Goal: Find specific page/section: Find specific page/section

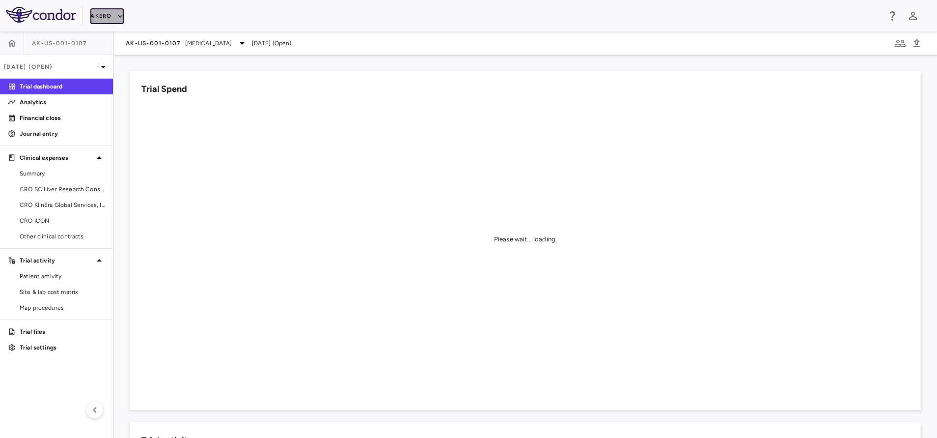
click at [96, 18] on button "Akero" at bounding box center [106, 16] width 33 height 16
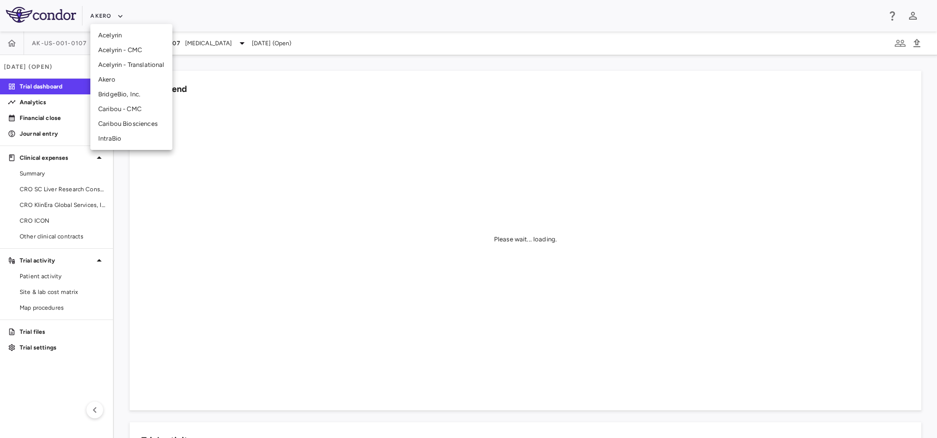
click at [118, 89] on li "BridgeBio, Inc." at bounding box center [131, 94] width 82 height 15
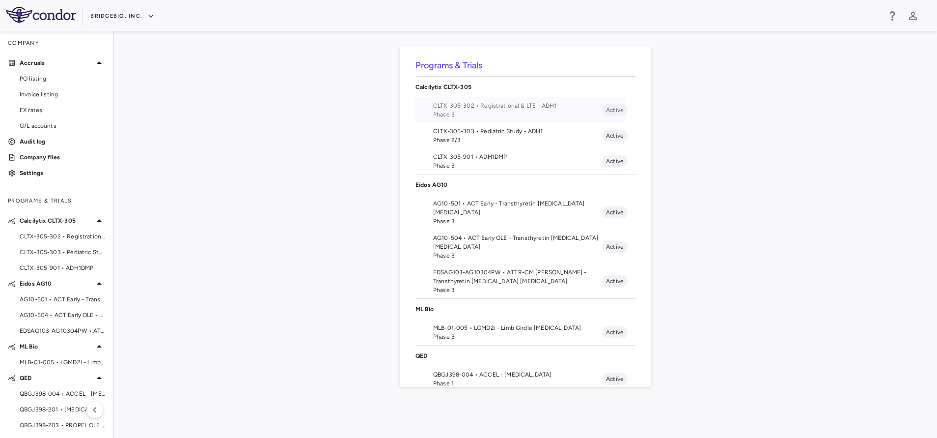
click at [482, 113] on span "Phase 3" at bounding box center [517, 114] width 169 height 9
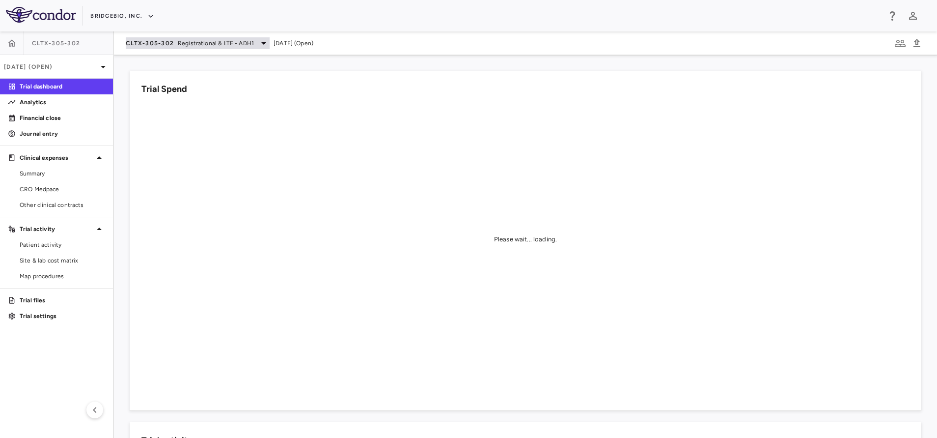
click at [174, 48] on div "CLTX-305-302 Registrational & LTE - ADH1" at bounding box center [198, 43] width 144 height 12
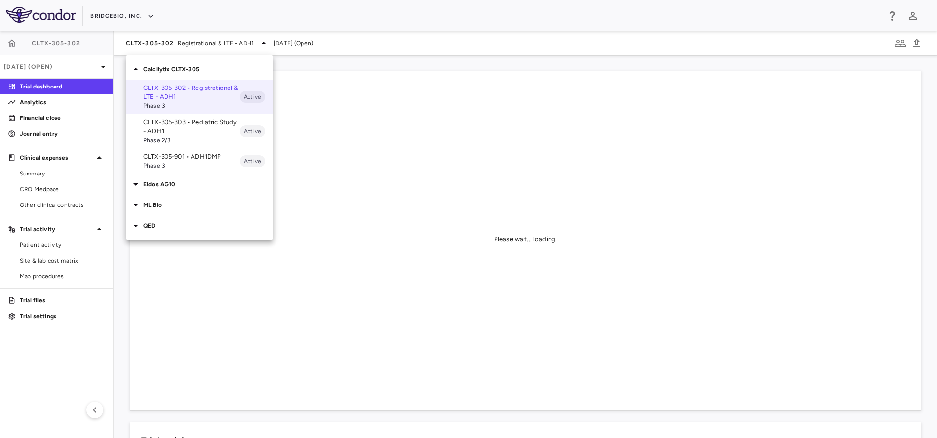
click at [170, 131] on p "CLTX-305-303 • Pediatric Study - ADH1" at bounding box center [191, 127] width 96 height 18
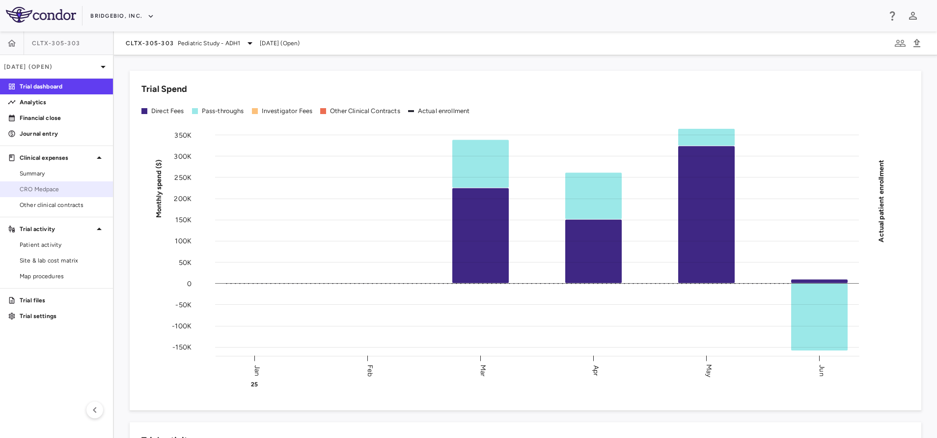
click at [28, 188] on span "CRO Medpace" at bounding box center [62, 189] width 85 height 9
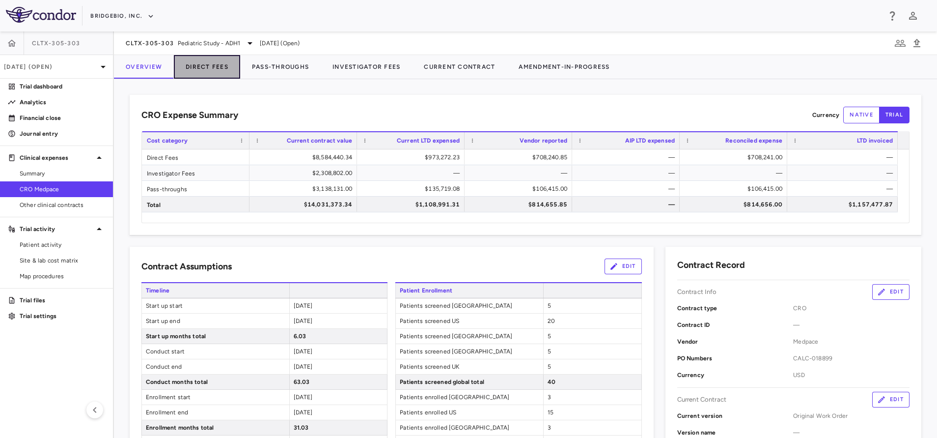
click at [209, 71] on button "Direct Fees" at bounding box center [207, 67] width 66 height 24
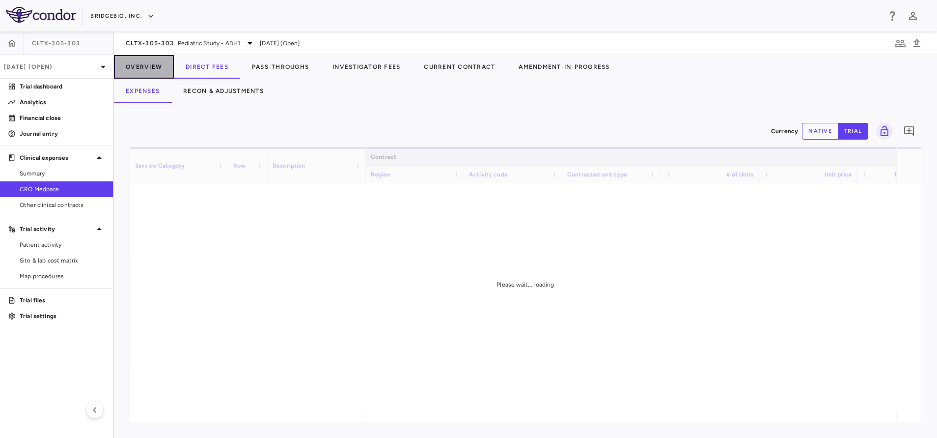
click at [150, 68] on button "Overview" at bounding box center [144, 67] width 60 height 24
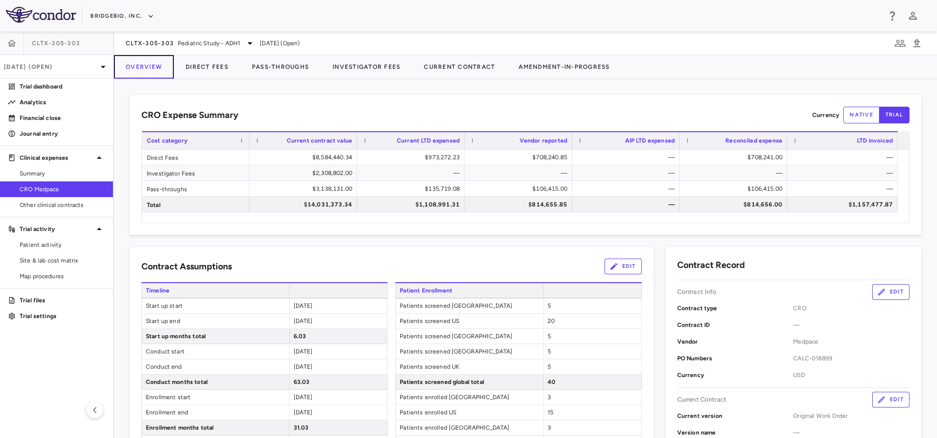
scroll to position [83, 0]
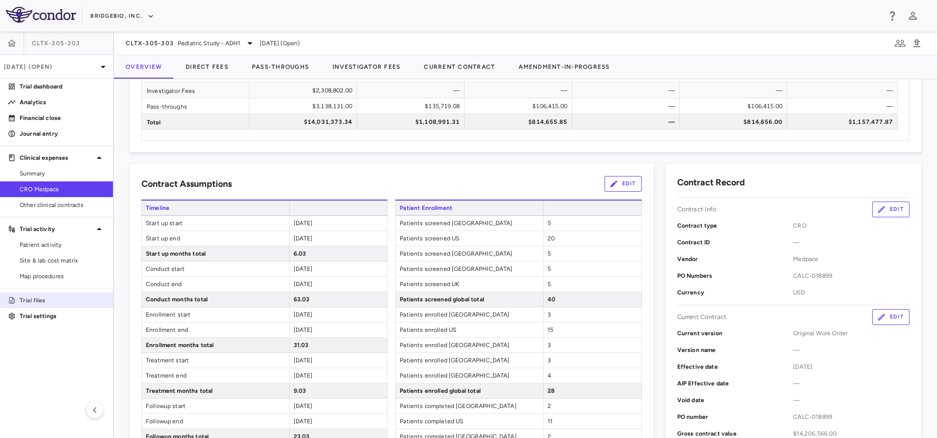
click at [57, 303] on p "Trial files" at bounding box center [62, 300] width 85 height 9
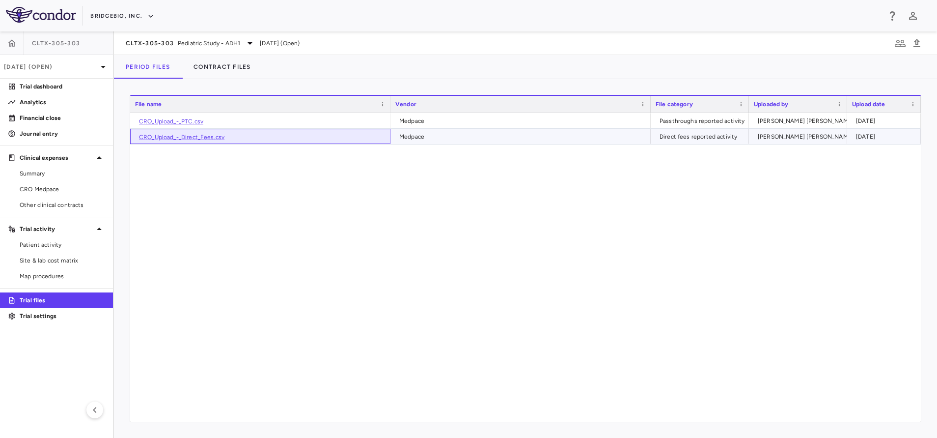
click at [199, 133] on div "CRO_Upload_-_Direct_Fees.csv" at bounding box center [260, 136] width 260 height 15
click at [200, 138] on link "CRO_Upload_-_Direct_Fees.csv" at bounding box center [181, 137] width 85 height 7
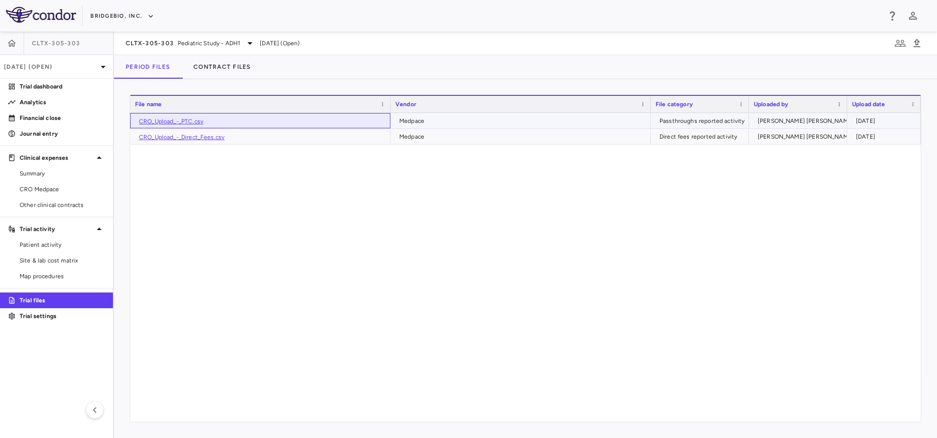
click at [186, 119] on link "CRO_Upload_-_PTC.csv" at bounding box center [171, 121] width 64 height 7
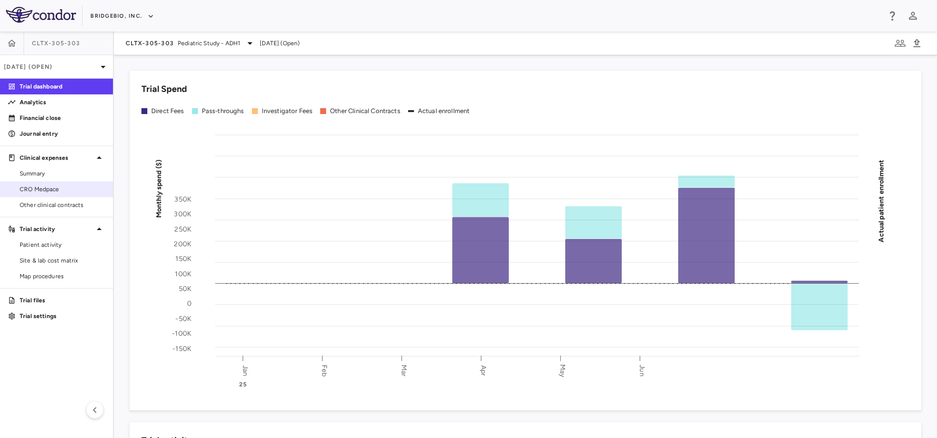
click at [57, 184] on link "CRO Medpace" at bounding box center [56, 189] width 113 height 15
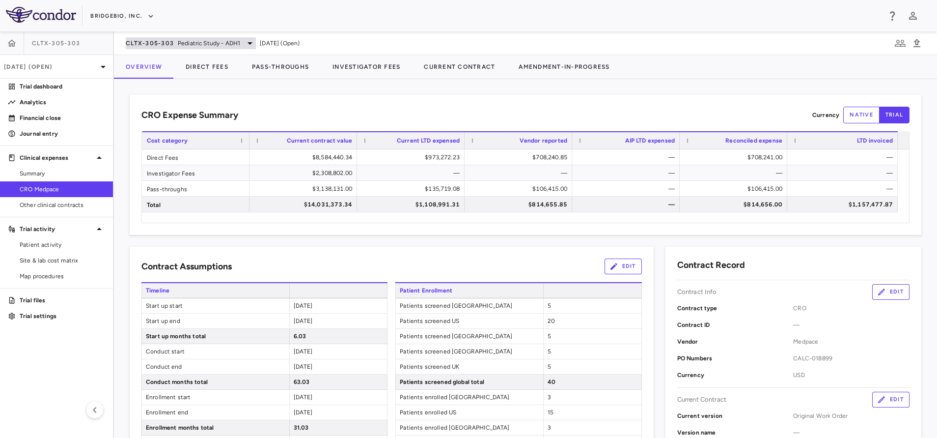
click at [196, 37] on div "CLTX-305-303 Pediatric Study - ADH1" at bounding box center [191, 43] width 130 height 12
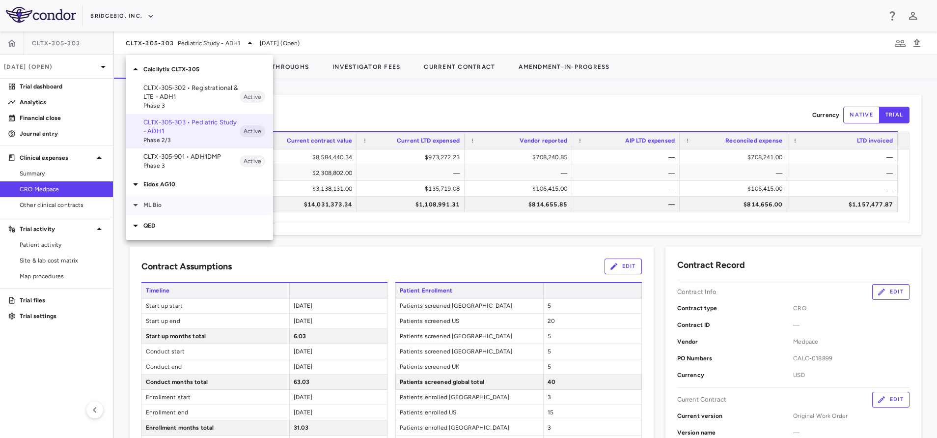
click at [157, 209] on p "ML Bio" at bounding box center [208, 204] width 130 height 9
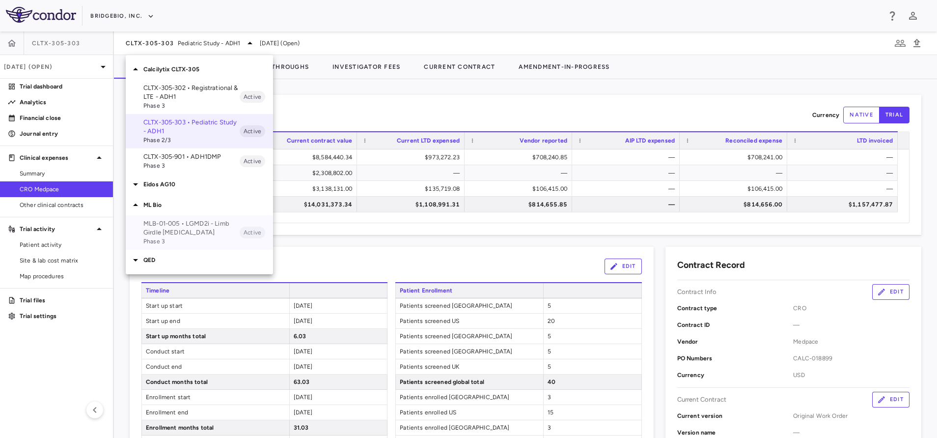
click at [182, 241] on span "Phase 3" at bounding box center [191, 241] width 96 height 9
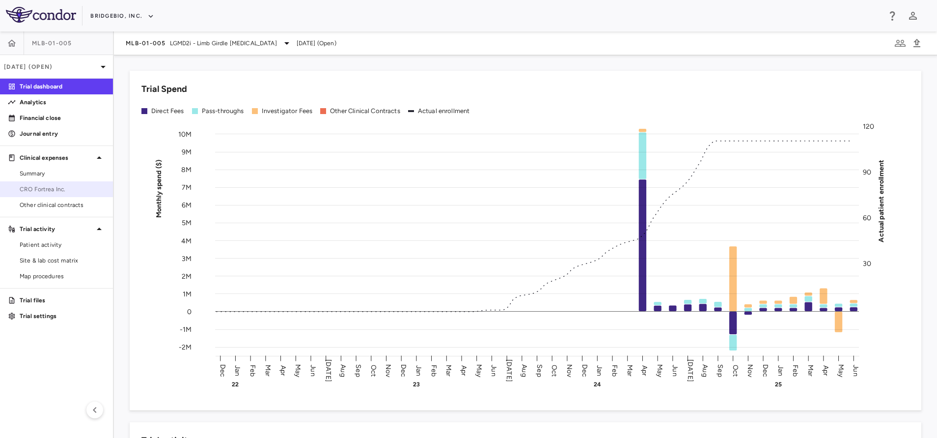
click at [35, 195] on link "CRO Fortrea Inc." at bounding box center [56, 189] width 113 height 15
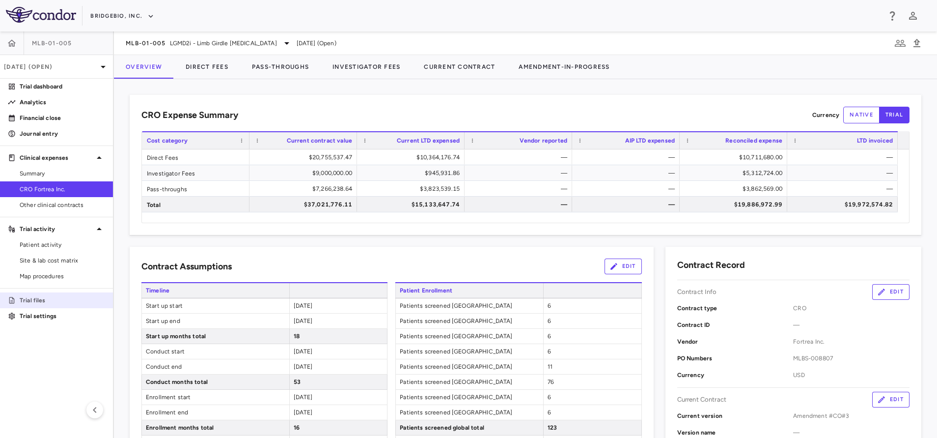
click at [32, 298] on p "Trial files" at bounding box center [62, 300] width 85 height 9
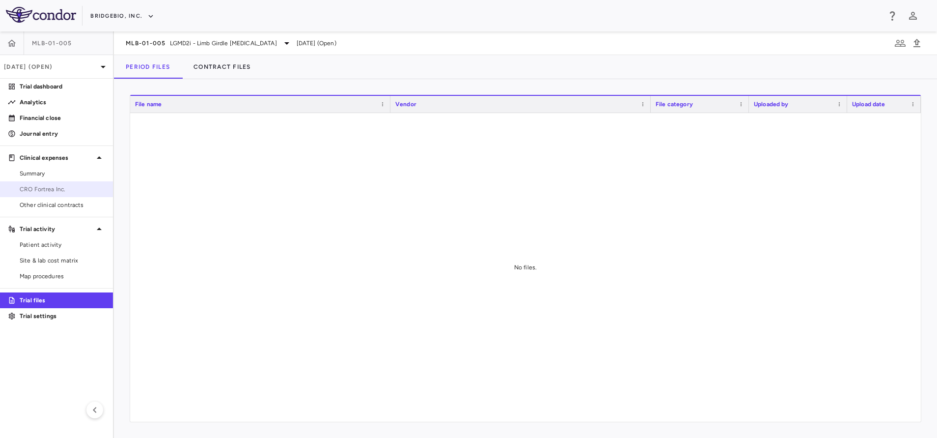
click at [48, 187] on span "CRO Fortrea Inc." at bounding box center [62, 189] width 85 height 9
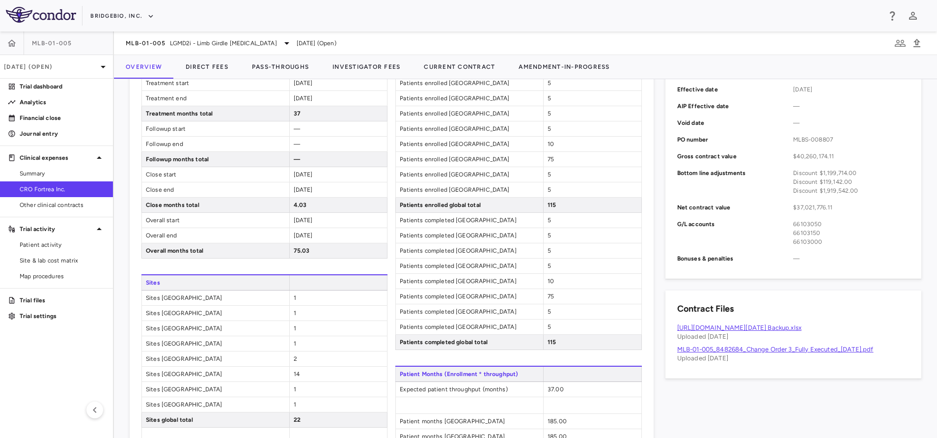
scroll to position [362, 0]
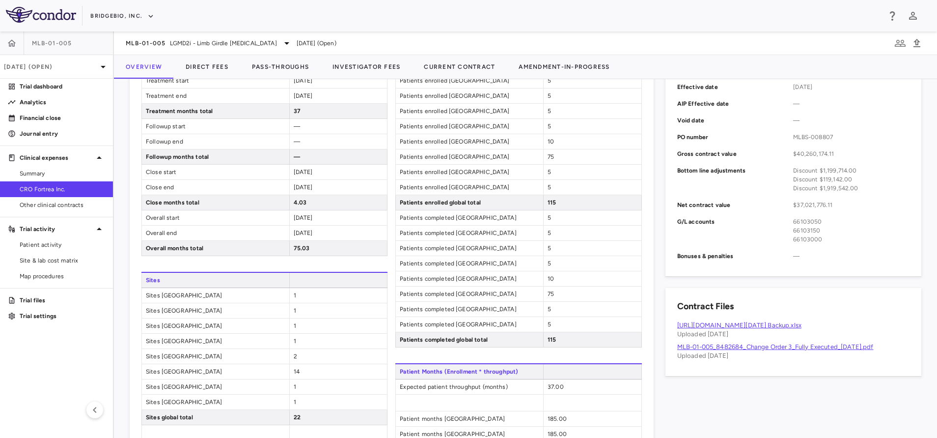
click at [748, 323] on link "[URL][DOMAIN_NAME][DATE] Backup.xlsx" at bounding box center [739, 324] width 124 height 7
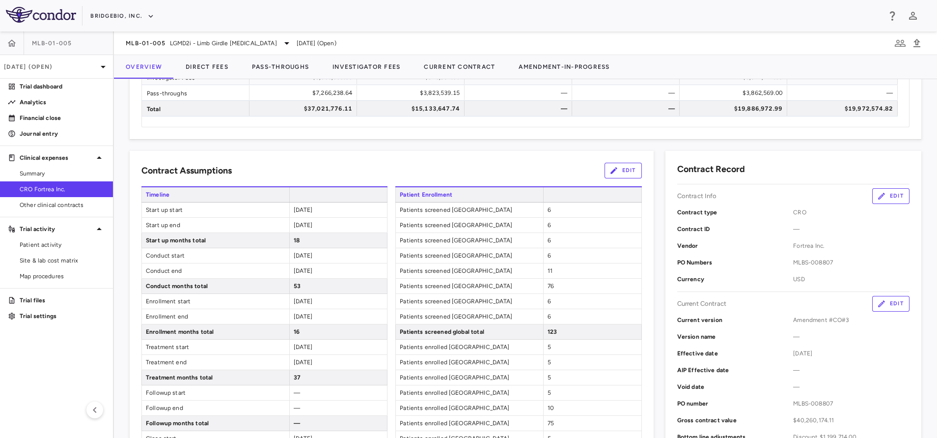
scroll to position [0, 0]
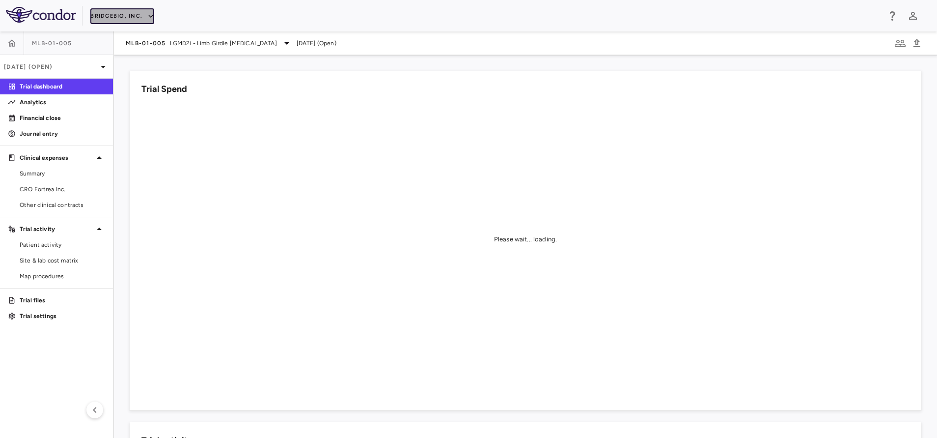
click at [123, 14] on button "BridgeBio, Inc." at bounding box center [122, 16] width 64 height 16
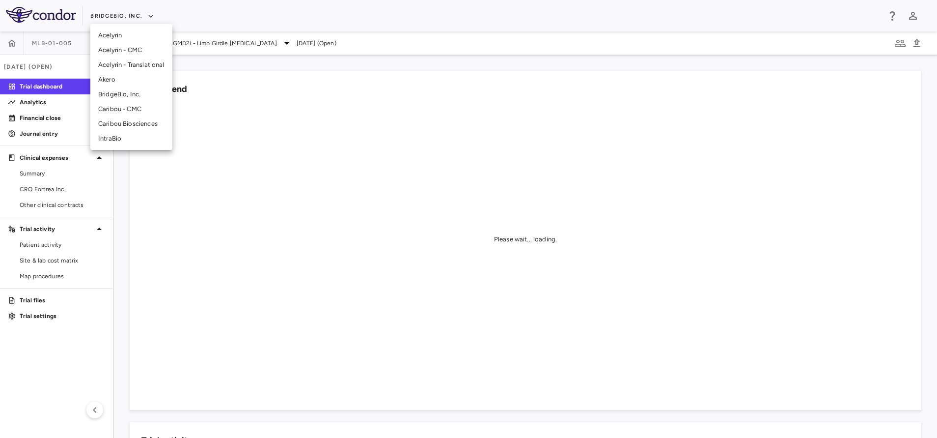
click at [123, 74] on li "Akero" at bounding box center [131, 79] width 82 height 15
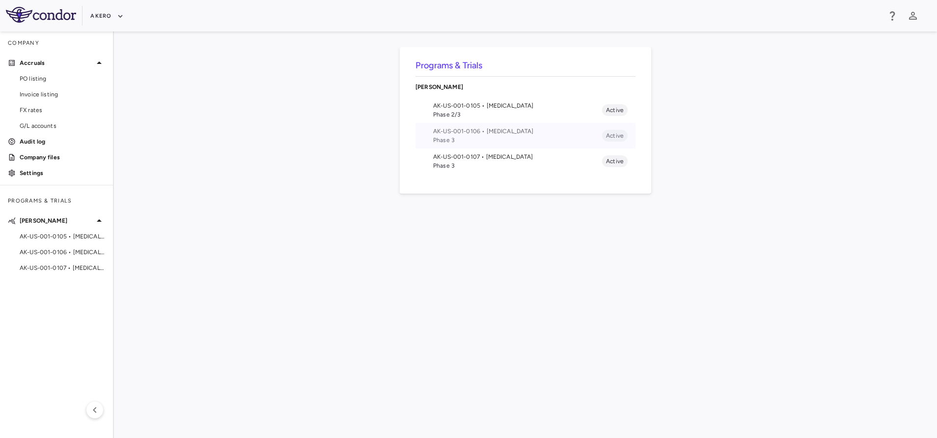
click at [493, 135] on span "AK-US-001-0106 • Nonalcoholic Steatohepatitis" at bounding box center [517, 131] width 169 height 9
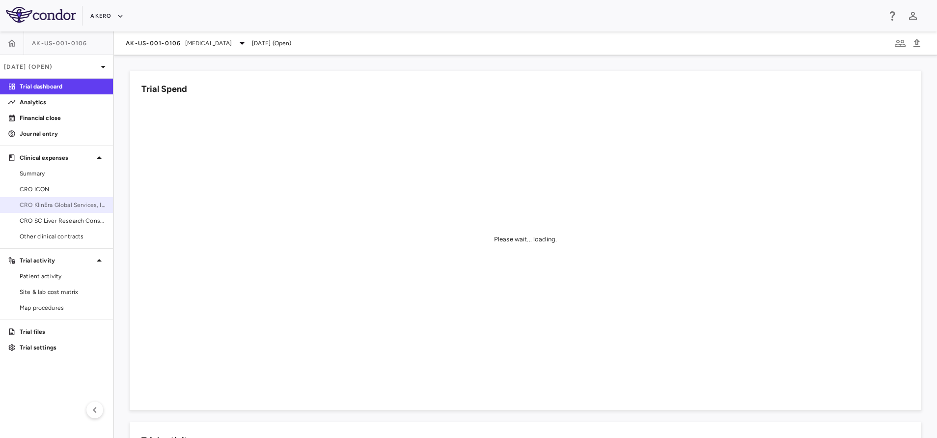
click at [48, 200] on link "CRO KlinEra Global Services, Inc" at bounding box center [56, 204] width 113 height 15
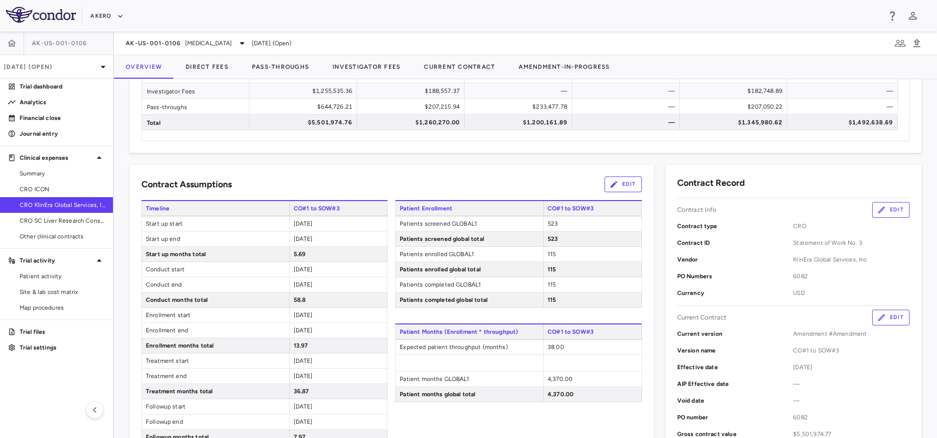
scroll to position [83, 0]
click at [57, 203] on span "CRO KlinEra Global Services, Inc" at bounding box center [62, 204] width 85 height 9
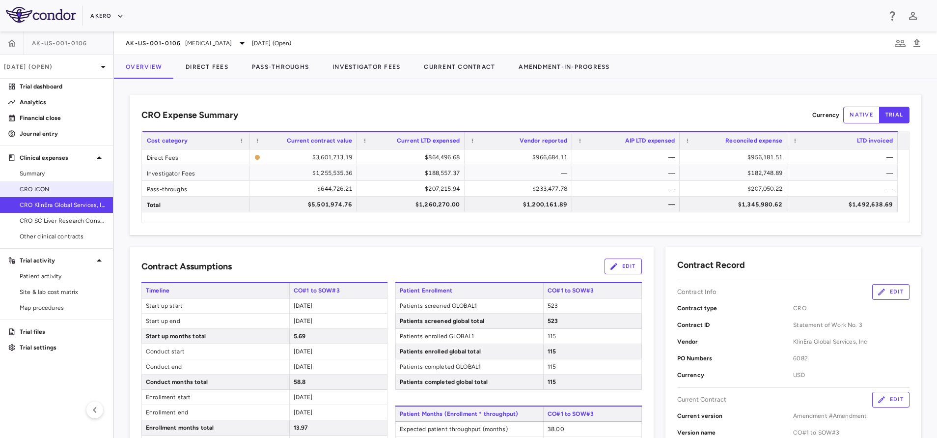
click at [26, 183] on link "CRO ICON" at bounding box center [56, 189] width 113 height 15
